Goal: Transaction & Acquisition: Purchase product/service

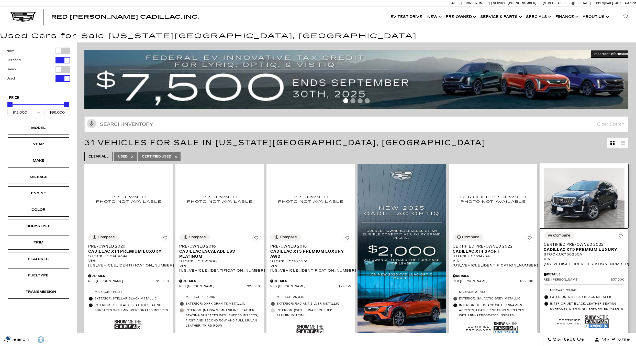
click at [583, 206] on img at bounding box center [583, 198] width 81 height 61
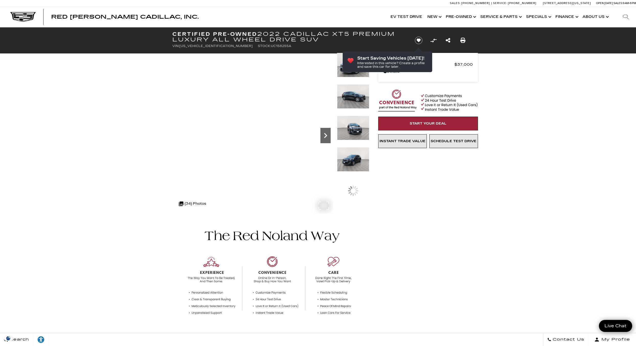
click at [329, 136] on icon "Next" at bounding box center [325, 135] width 10 height 10
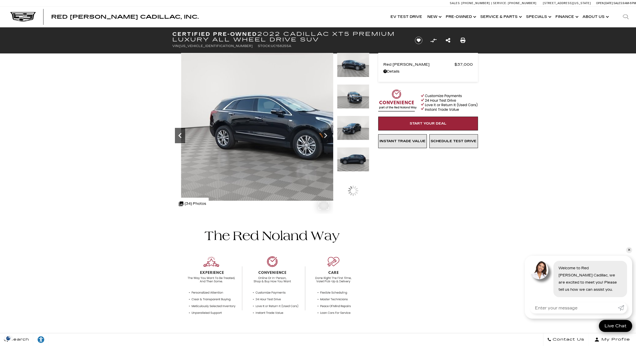
click at [181, 136] on icon "Previous" at bounding box center [180, 135] width 10 height 10
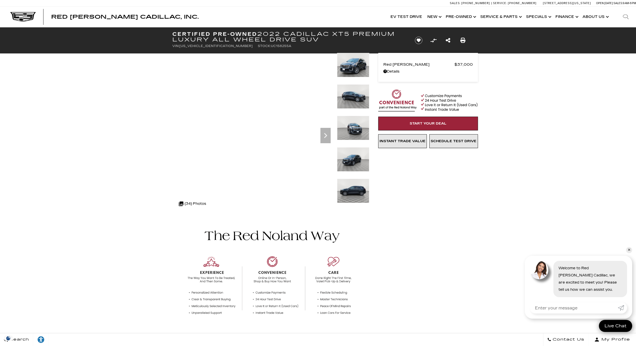
drag, startPoint x: 458, startPoint y: 165, endPoint x: 492, endPoint y: 310, distance: 148.9
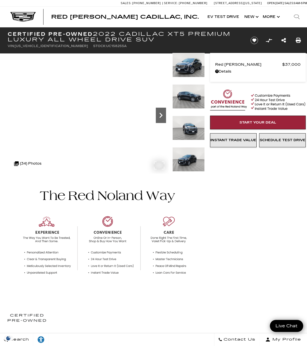
click at [160, 113] on icon "Next" at bounding box center [161, 115] width 10 height 10
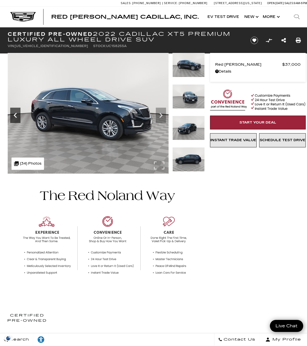
click at [15, 114] on icon "Previous" at bounding box center [15, 115] width 10 height 10
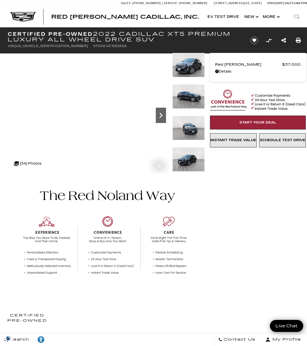
click at [159, 112] on icon "Next" at bounding box center [161, 115] width 10 height 10
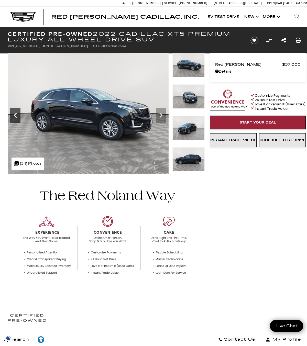
click at [11, 116] on icon "Previous" at bounding box center [15, 115] width 10 height 10
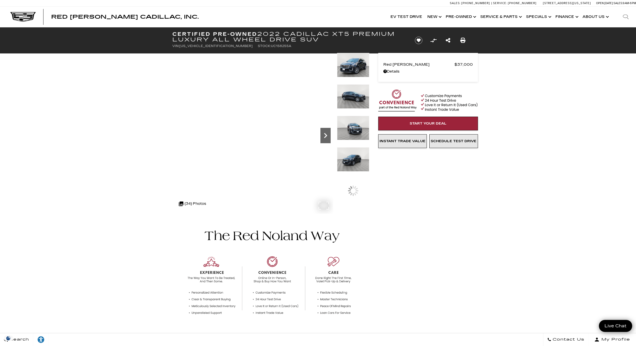
click at [323, 135] on icon "Next" at bounding box center [325, 135] width 10 height 10
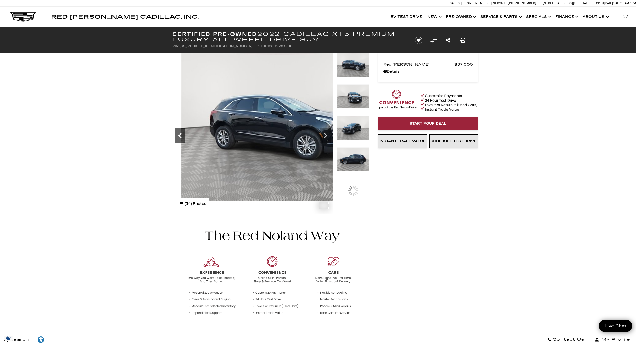
click at [180, 135] on icon "Previous" at bounding box center [180, 135] width 10 height 10
